Goal: Task Accomplishment & Management: Complete application form

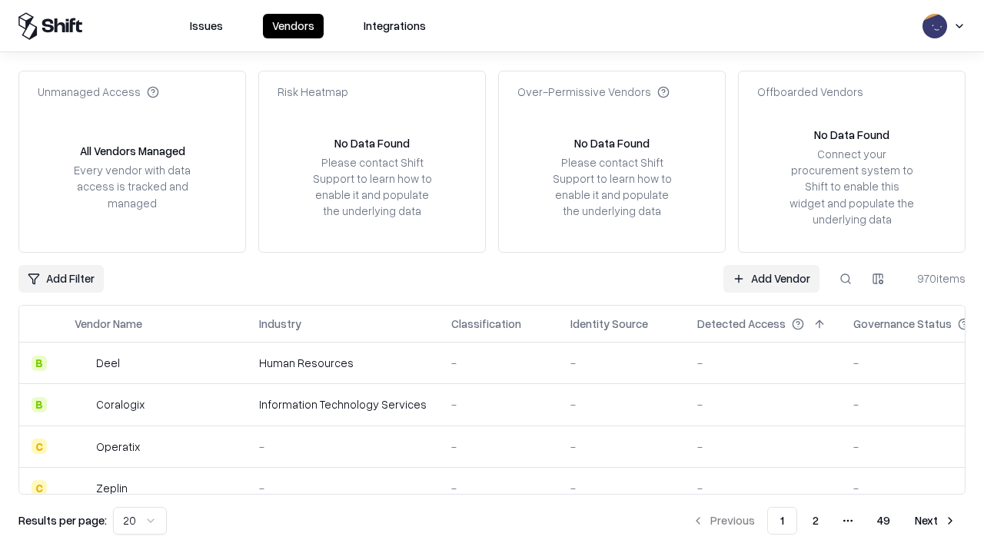
click at [771, 278] on link "Add Vendor" at bounding box center [771, 279] width 96 height 28
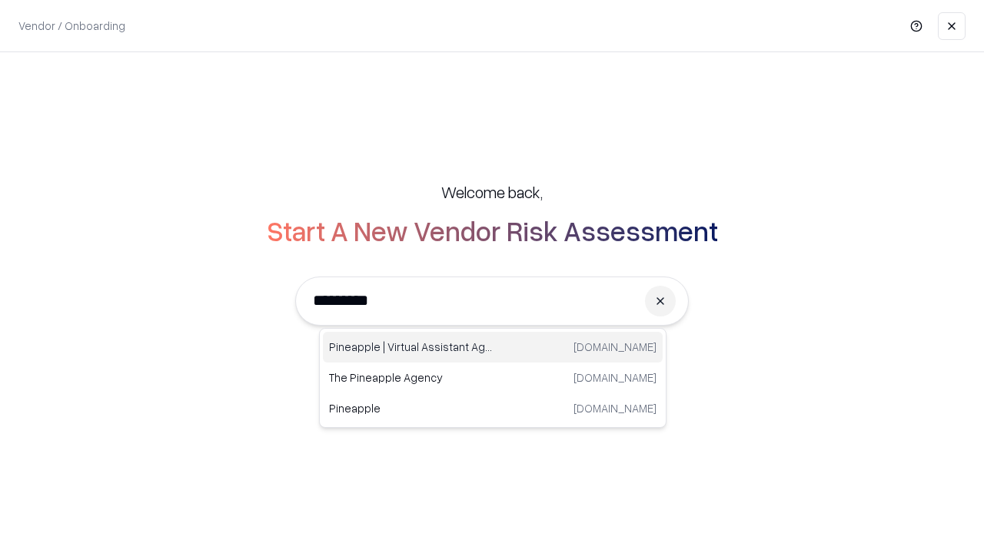
click at [493, 347] on div "Pineapple | Virtual Assistant Agency [DOMAIN_NAME]" at bounding box center [493, 347] width 340 height 31
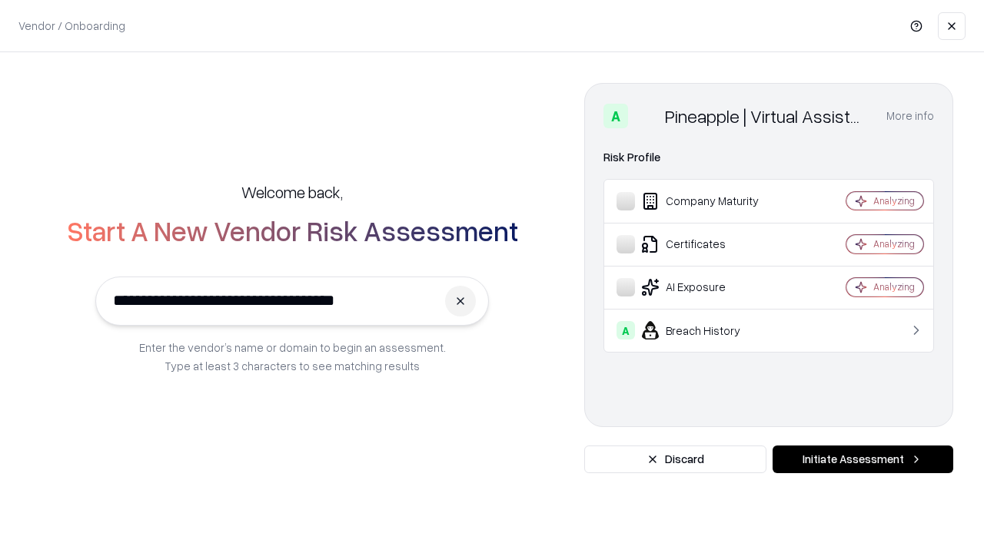
type input "**********"
click at [862, 460] on button "Initiate Assessment" at bounding box center [862, 460] width 181 height 28
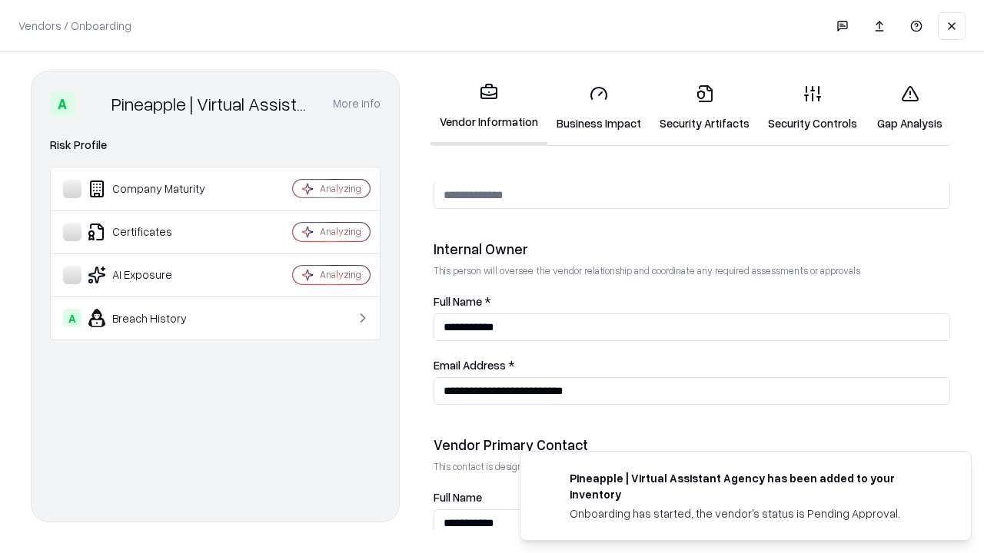
scroll to position [796, 0]
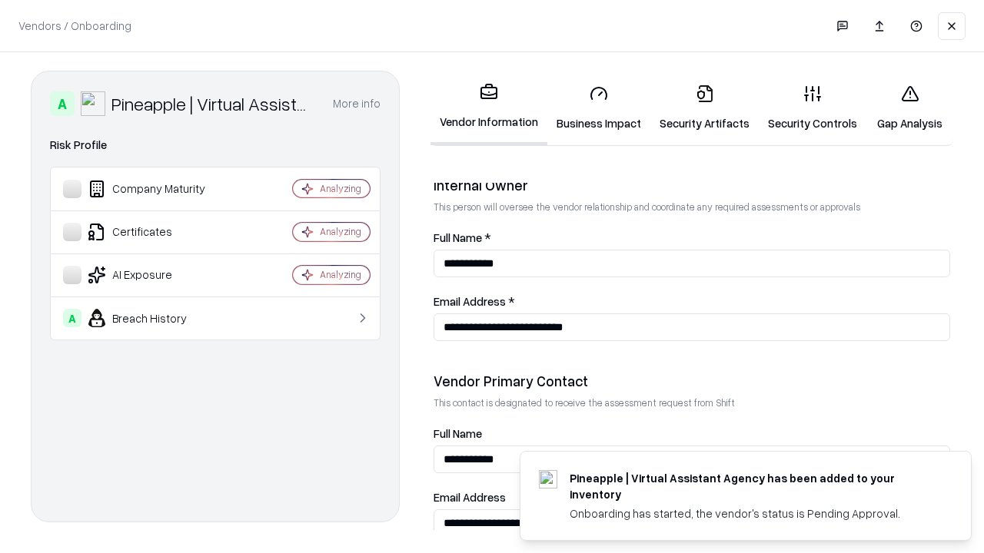
click at [599, 108] on link "Business Impact" at bounding box center [598, 107] width 103 height 71
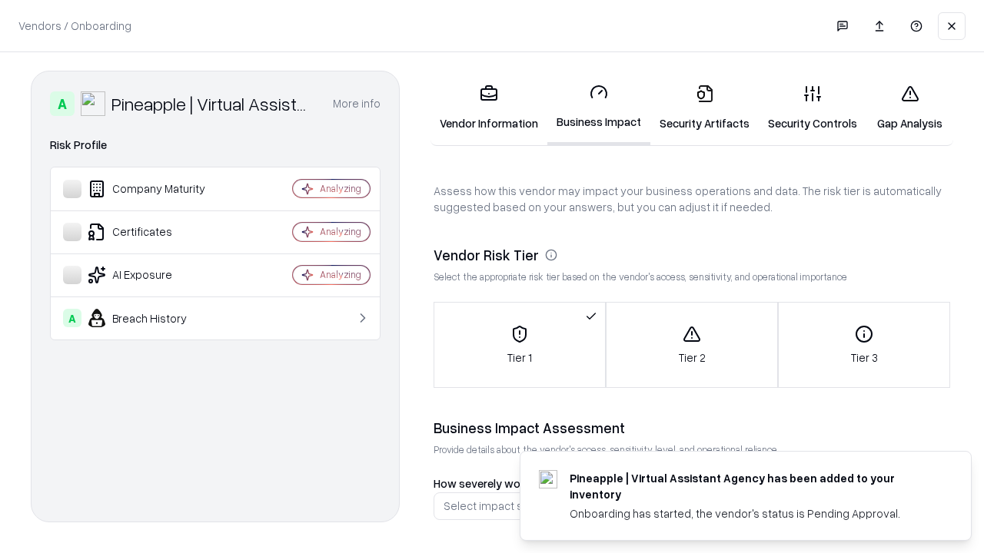
click at [909, 108] on link "Gap Analysis" at bounding box center [909, 107] width 87 height 71
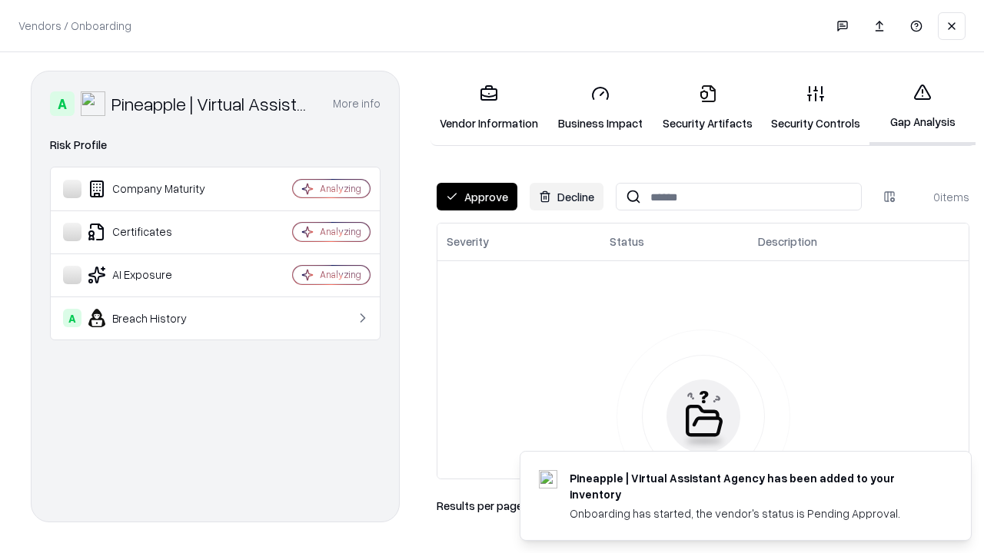
click at [477, 197] on button "Approve" at bounding box center [477, 197] width 81 height 28
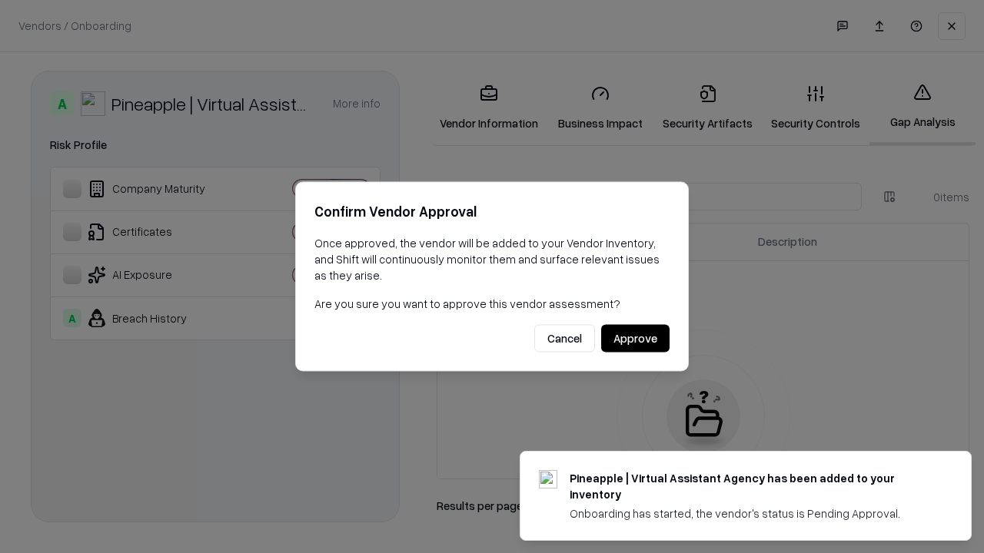
click at [635, 338] on button "Approve" at bounding box center [635, 339] width 68 height 28
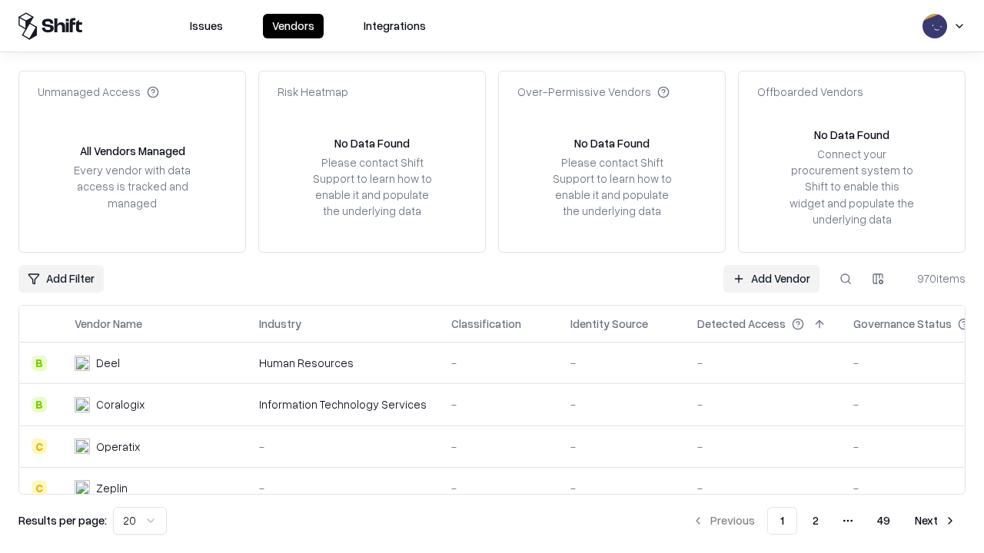
type input "**********"
click at [771, 278] on link "Add Vendor" at bounding box center [771, 279] width 96 height 28
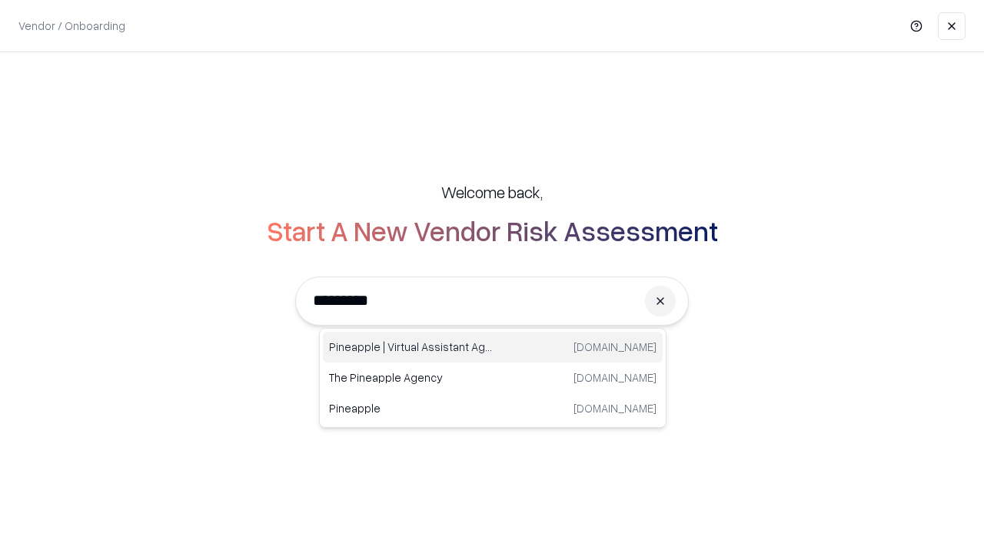
click at [493, 347] on div "Pineapple | Virtual Assistant Agency [DOMAIN_NAME]" at bounding box center [493, 347] width 340 height 31
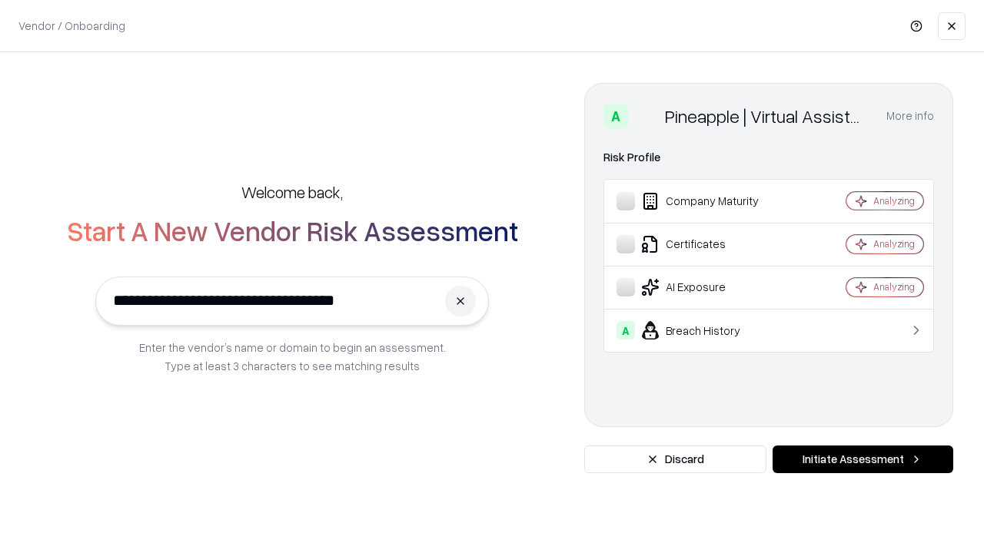
type input "**********"
click at [862, 460] on button "Initiate Assessment" at bounding box center [862, 460] width 181 height 28
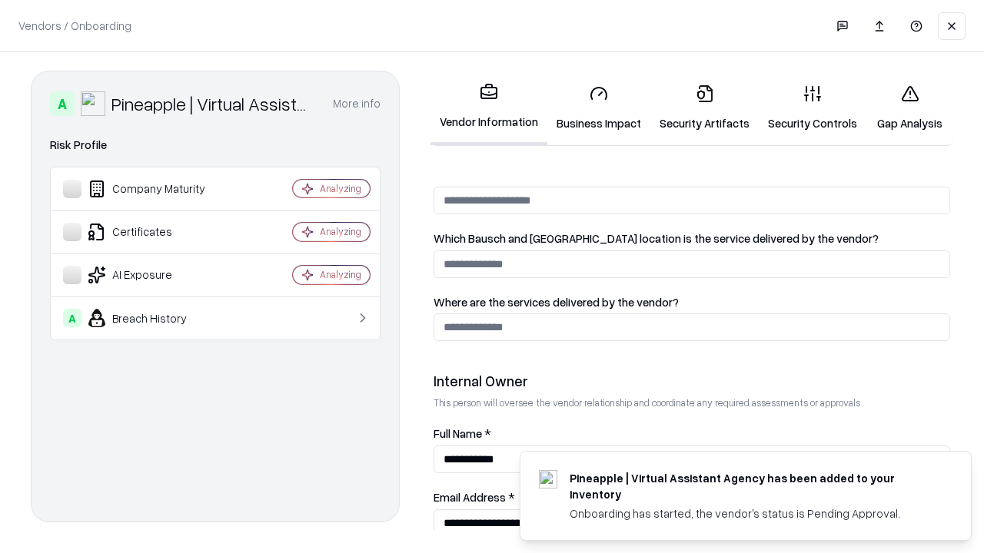
scroll to position [796, 0]
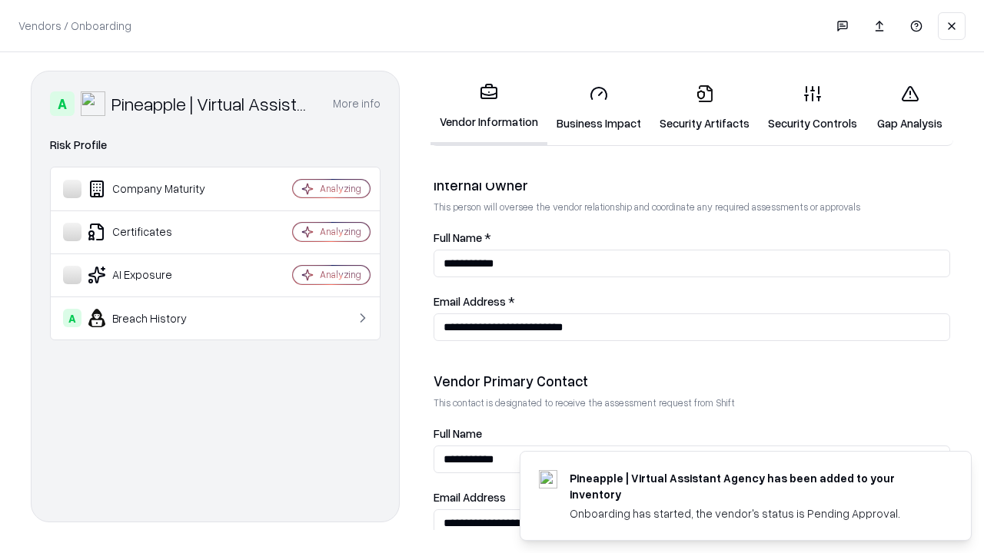
click at [909, 108] on link "Gap Analysis" at bounding box center [909, 107] width 87 height 71
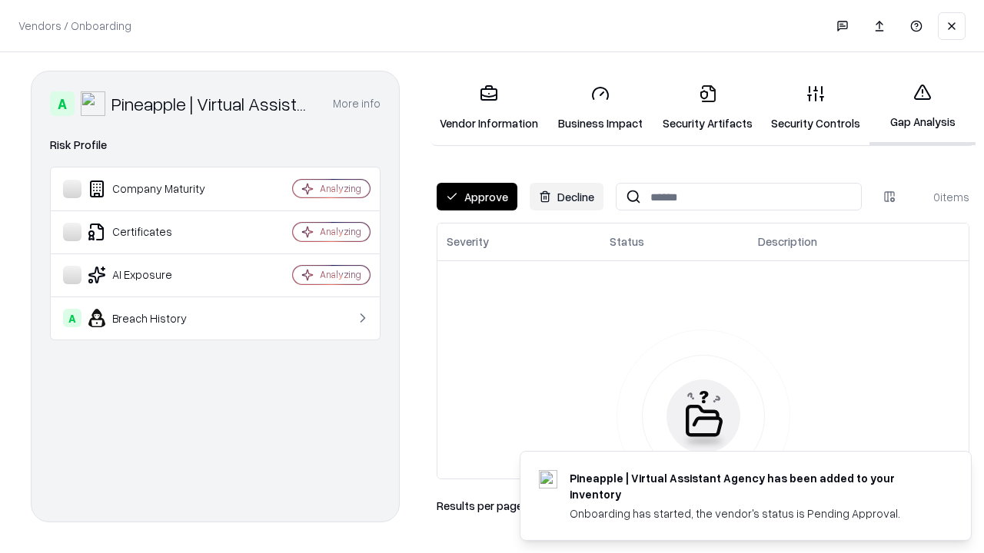
click at [477, 197] on button "Approve" at bounding box center [477, 197] width 81 height 28
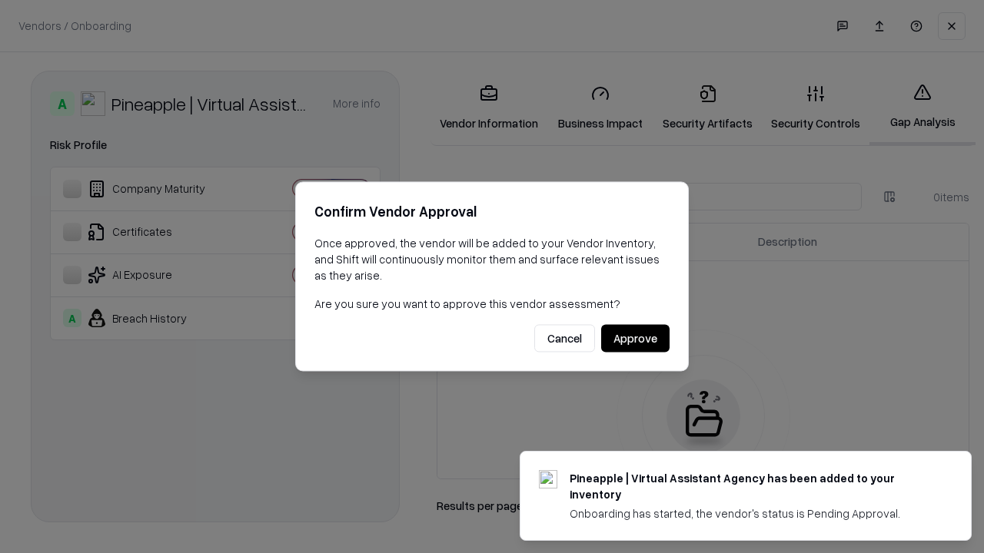
click at [635, 338] on button "Approve" at bounding box center [635, 339] width 68 height 28
